Goal: Use online tool/utility

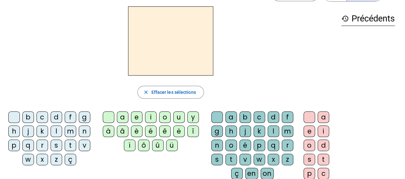
scroll to position [32, 0]
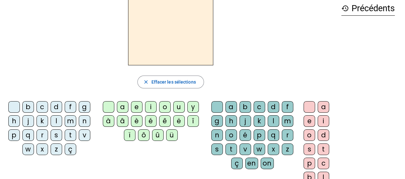
click at [56, 151] on div "z" at bounding box center [57, 150] width 12 height 12
click at [163, 109] on div "o" at bounding box center [165, 107] width 12 height 12
click at [309, 136] on div "o" at bounding box center [310, 135] width 12 height 12
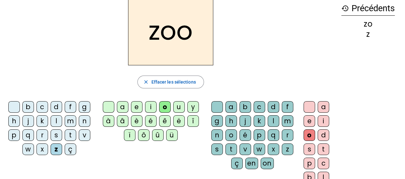
click at [247, 134] on div "é" at bounding box center [246, 135] width 12 height 12
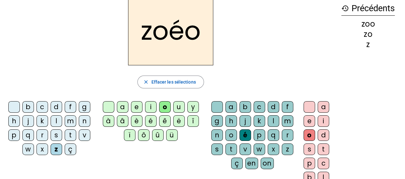
click at [309, 130] on div "o" at bounding box center [310, 135] width 12 height 12
click at [160, 78] on button "close Effacer les sélections" at bounding box center [170, 82] width 66 height 13
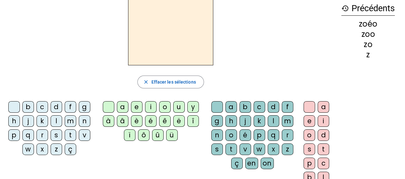
click at [54, 150] on div "z" at bounding box center [57, 150] width 12 height 12
click at [166, 108] on div "o" at bounding box center [165, 107] width 12 height 12
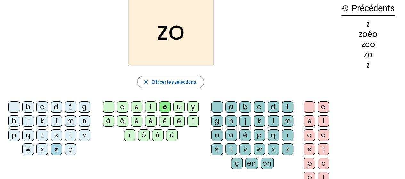
click at [242, 132] on div "é" at bounding box center [246, 135] width 12 height 12
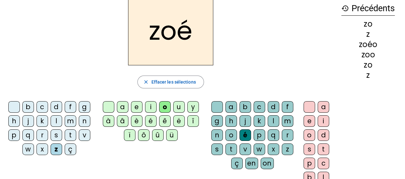
click at [85, 121] on div "n" at bounding box center [85, 121] width 12 height 12
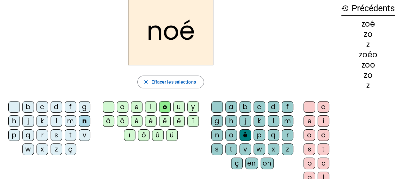
click at [232, 107] on div "a" at bounding box center [232, 107] width 12 height 12
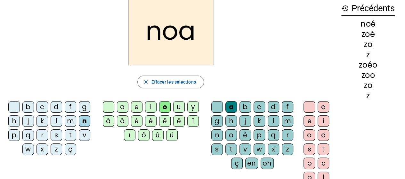
click at [30, 106] on div "b" at bounding box center [28, 107] width 12 height 12
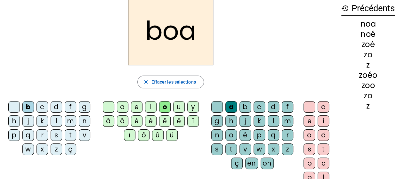
click at [165, 107] on div "o" at bounding box center [165, 107] width 12 height 12
click at [109, 108] on div at bounding box center [109, 107] width 12 height 12
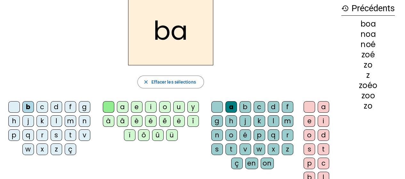
click at [219, 107] on div at bounding box center [217, 107] width 12 height 12
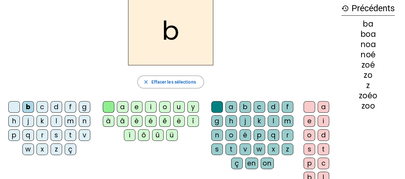
click at [275, 122] on div "l" at bounding box center [274, 121] width 12 height 12
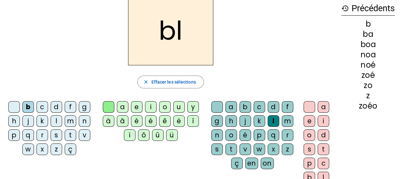
click at [325, 106] on div "a" at bounding box center [324, 107] width 12 height 12
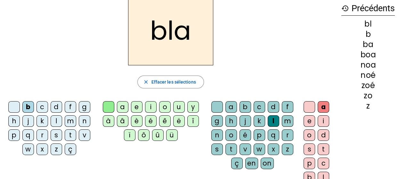
click at [311, 104] on div at bounding box center [310, 107] width 12 height 12
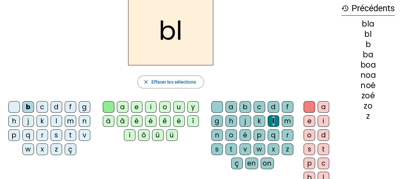
click at [273, 118] on div "l" at bounding box center [274, 121] width 12 height 12
click at [151, 121] on div "é" at bounding box center [151, 121] width 12 height 12
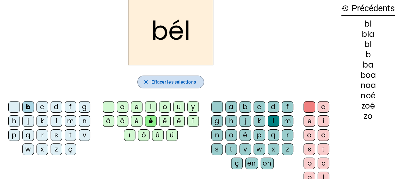
drag, startPoint x: 185, startPoint y: 84, endPoint x: 75, endPoint y: 95, distance: 110.8
click at [184, 85] on span "Effacer les sélections" at bounding box center [173, 82] width 45 height 8
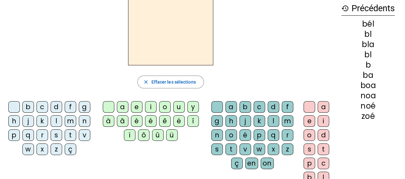
click at [29, 105] on div "b" at bounding box center [28, 107] width 12 height 12
click at [54, 120] on div "l" at bounding box center [57, 121] width 12 height 12
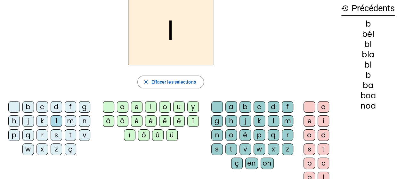
click at [29, 103] on div "b" at bounding box center [28, 107] width 12 height 12
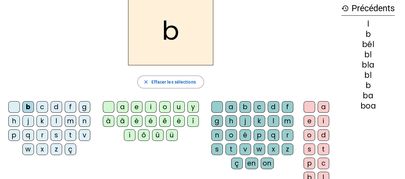
click at [270, 117] on div "l" at bounding box center [274, 121] width 12 height 12
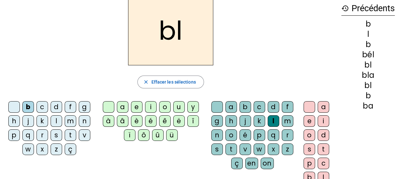
click at [42, 104] on div "c" at bounding box center [43, 107] width 12 height 12
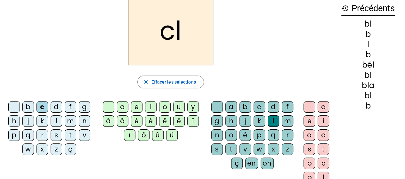
click at [151, 119] on div "é" at bounding box center [151, 121] width 12 height 12
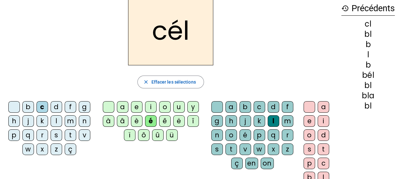
click at [109, 105] on div at bounding box center [109, 107] width 12 height 12
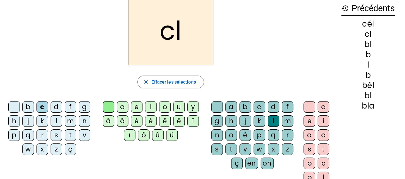
click at [246, 132] on div "é" at bounding box center [246, 135] width 12 height 12
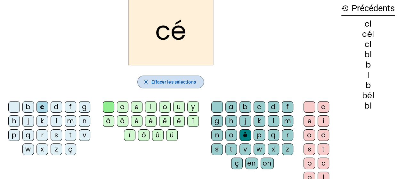
drag, startPoint x: 160, startPoint y: 78, endPoint x: 185, endPoint y: 46, distance: 40.4
click at [160, 78] on span "Effacer les sélections" at bounding box center [173, 82] width 45 height 8
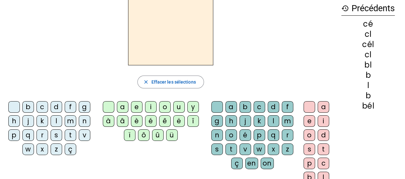
click at [43, 107] on div "c" at bounding box center [43, 107] width 12 height 12
click at [275, 121] on div "l" at bounding box center [274, 121] width 12 height 12
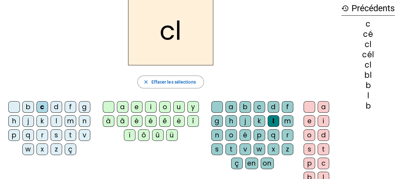
drag, startPoint x: 144, startPoint y: 80, endPoint x: 116, endPoint y: 91, distance: 29.6
click at [143, 80] on mat-icon "close" at bounding box center [146, 82] width 6 height 6
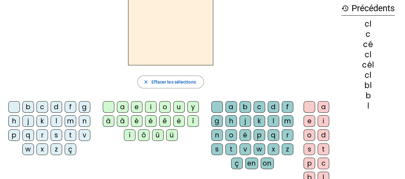
click at [54, 120] on div "l" at bounding box center [57, 121] width 12 height 12
click at [152, 121] on div "é" at bounding box center [151, 121] width 12 height 12
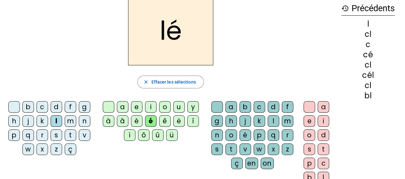
click at [231, 136] on div "o" at bounding box center [232, 135] width 12 height 12
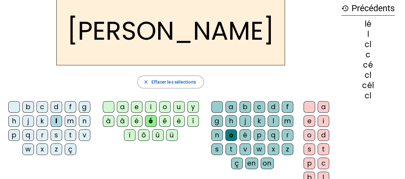
click at [233, 104] on div "a" at bounding box center [232, 107] width 12 height 12
